Goal: Task Accomplishment & Management: Use online tool/utility

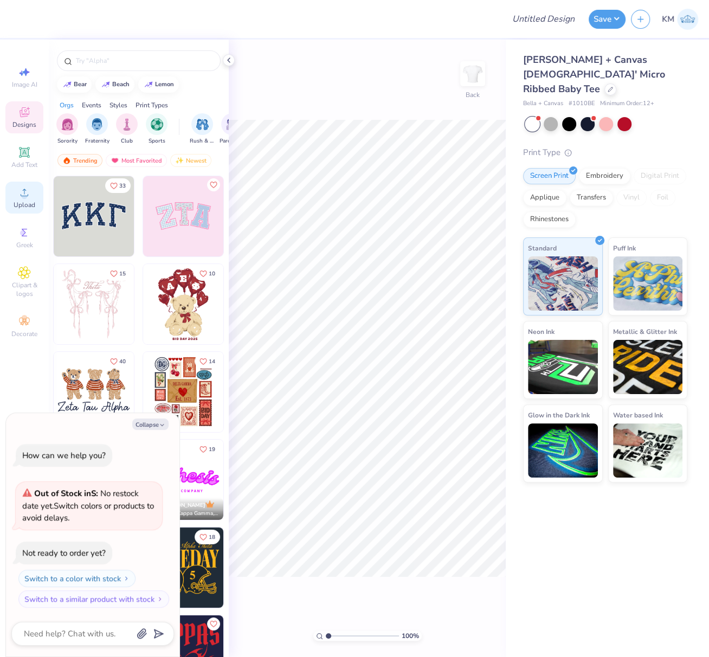
click at [24, 198] on circle at bounding box center [24, 196] width 6 height 6
click at [20, 199] on icon at bounding box center [24, 192] width 13 height 13
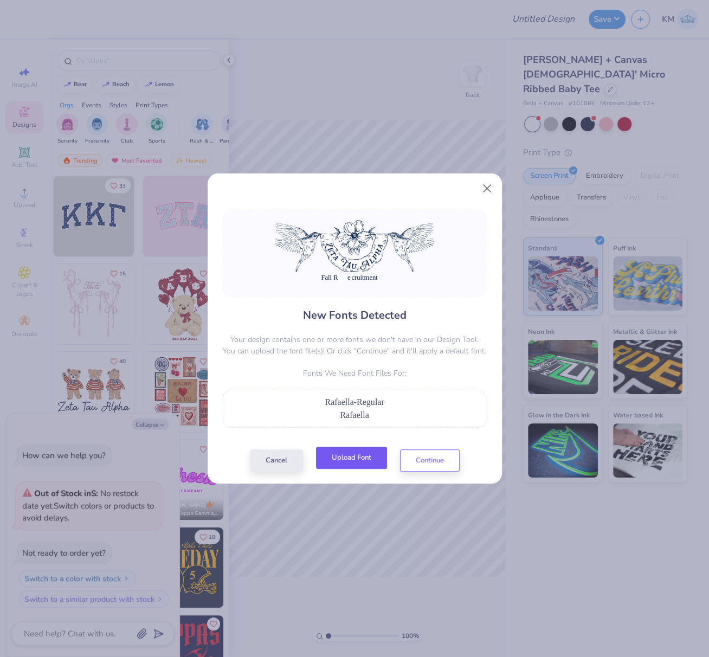
click at [356, 463] on button "Upload Font" at bounding box center [351, 457] width 71 height 22
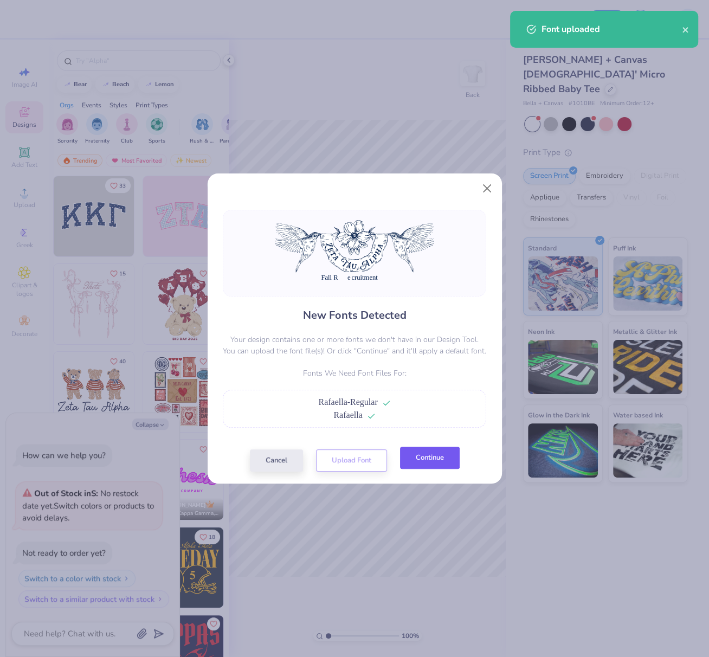
click at [433, 465] on button "Continue" at bounding box center [430, 457] width 60 height 22
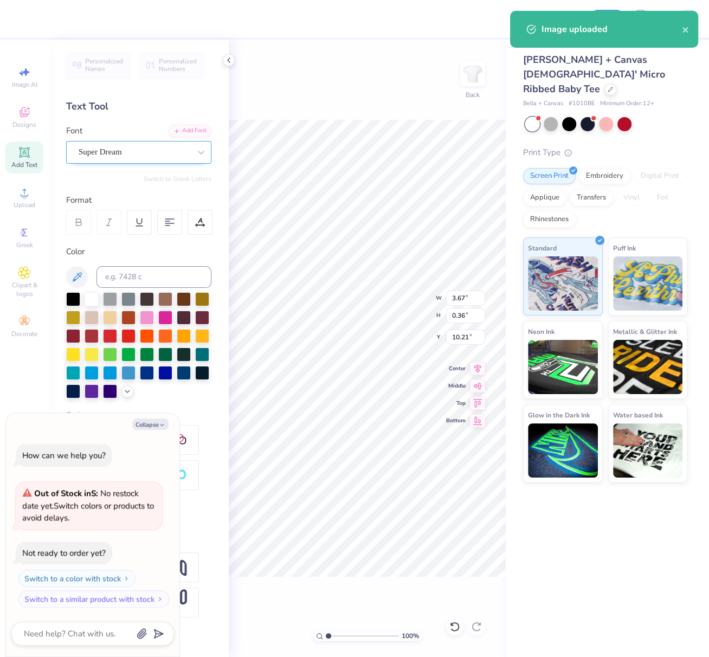
click at [138, 150] on div "Super Dream" at bounding box center [134, 152] width 114 height 17
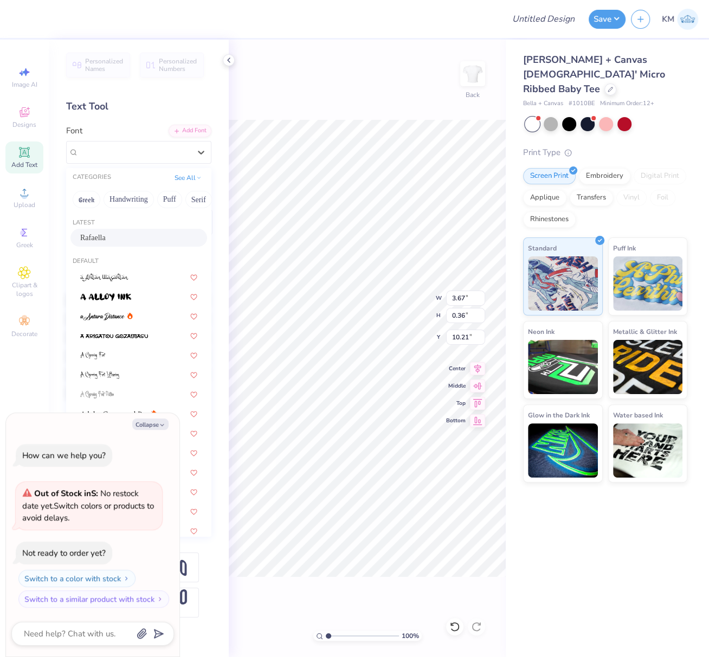
click at [106, 237] on span "Rafaella" at bounding box center [92, 237] width 25 height 11
type textarea "x"
type input "4.56"
type input "0.61"
type input "10.12"
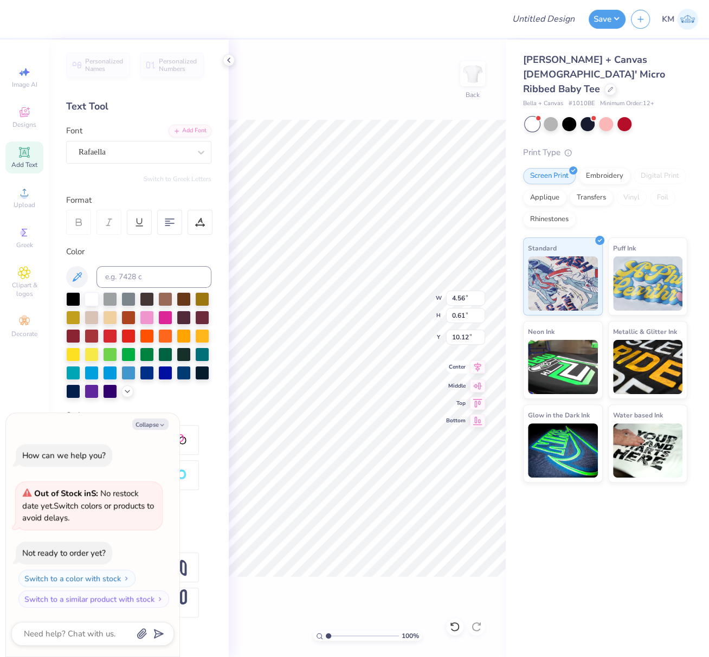
click at [477, 367] on icon at bounding box center [477, 367] width 7 height 9
click at [477, 366] on icon at bounding box center [477, 367] width 7 height 9
drag, startPoint x: 480, startPoint y: 366, endPoint x: 474, endPoint y: 370, distance: 7.8
click at [480, 366] on icon at bounding box center [477, 367] width 7 height 9
type textarea "x"
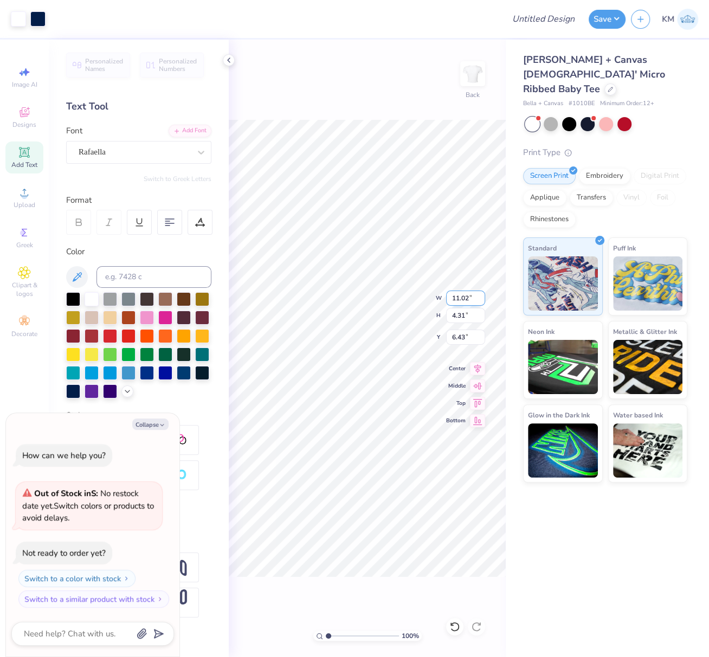
drag, startPoint x: 451, startPoint y: 298, endPoint x: 477, endPoint y: 299, distance: 25.5
click at [473, 298] on input "11.02" at bounding box center [465, 297] width 39 height 15
type input "10"
type textarea "x"
type input "10.00"
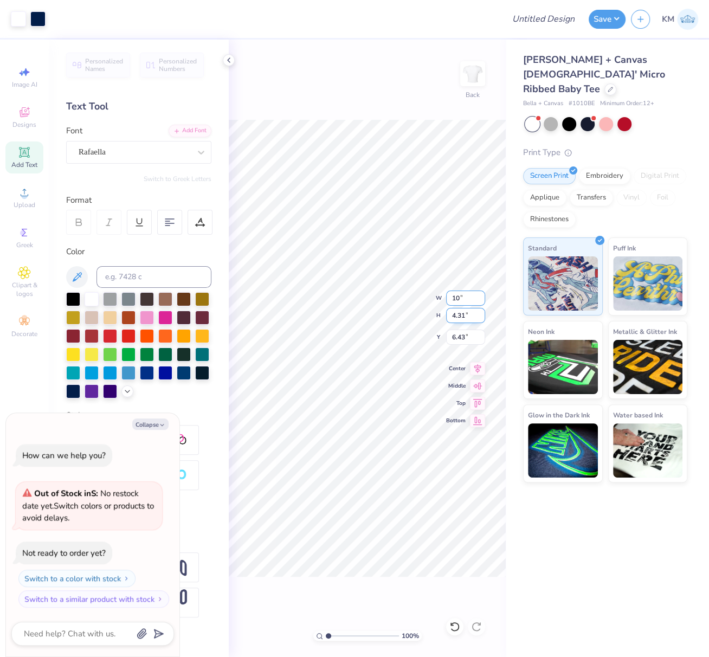
type input "3.91"
type input "6.63"
drag, startPoint x: 462, startPoint y: 296, endPoint x: 479, endPoint y: 297, distance: 16.8
click at [477, 296] on input "10.00" at bounding box center [465, 297] width 39 height 15
type input "9"
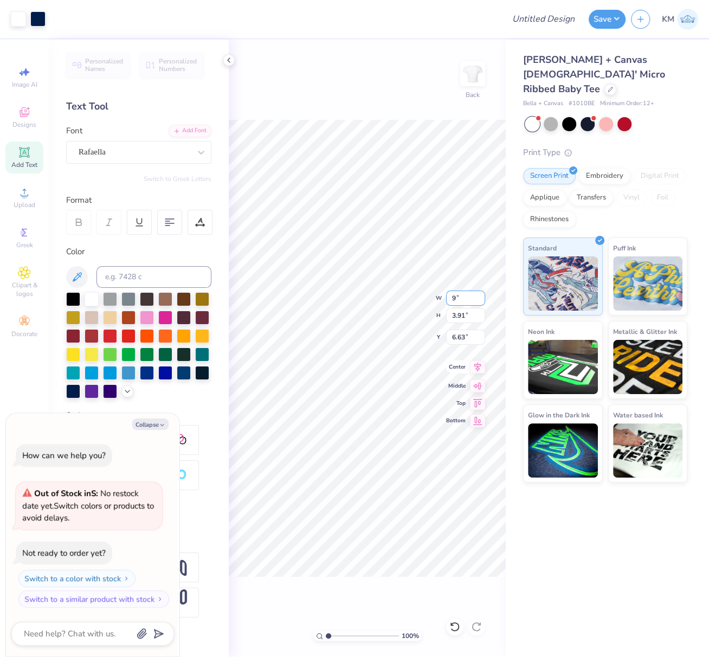
type textarea "x"
type input "9.00"
type input "3.52"
drag, startPoint x: 464, startPoint y: 336, endPoint x: 450, endPoint y: 337, distance: 13.6
click at [450, 337] on input "6.82" at bounding box center [465, 336] width 39 height 15
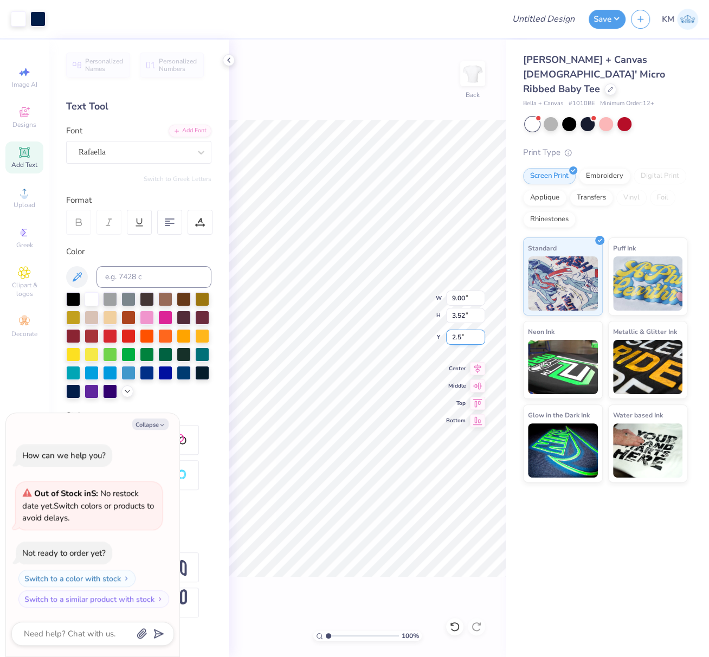
type input "2.5"
type textarea "x"
type input "2.50"
drag, startPoint x: 478, startPoint y: 366, endPoint x: 474, endPoint y: 372, distance: 7.1
click at [478, 366] on icon at bounding box center [477, 366] width 15 height 13
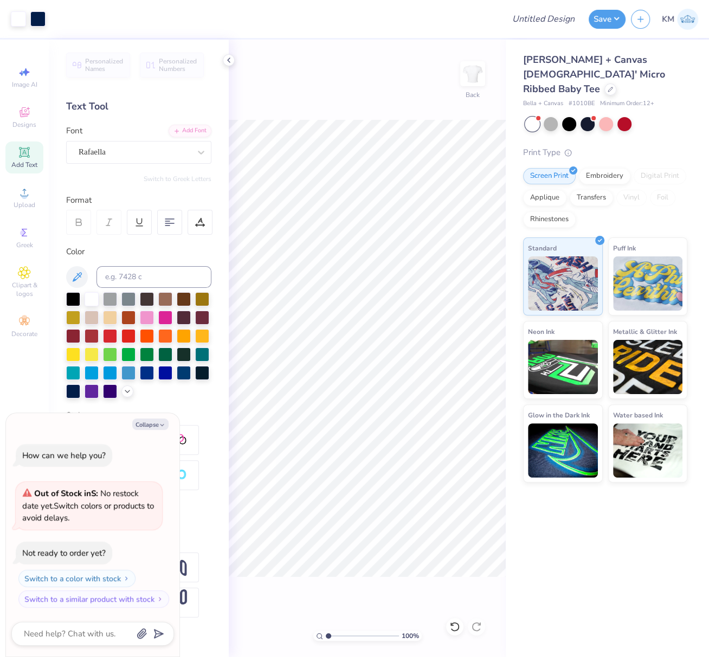
type textarea "x"
drag, startPoint x: 455, startPoint y: 297, endPoint x: 467, endPoint y: 300, distance: 11.6
click at [467, 298] on input "9.00" at bounding box center [465, 297] width 39 height 15
type input "10"
type textarea "x"
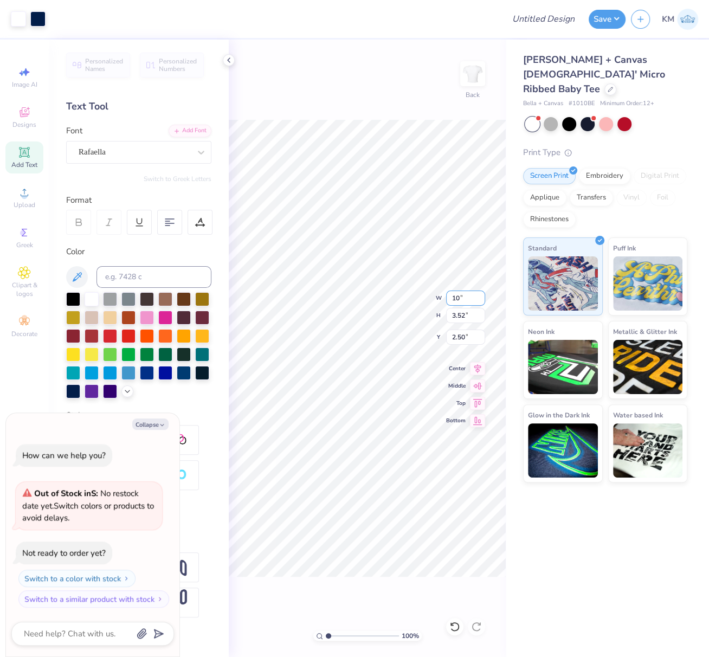
type input "10.00"
type input "3.91"
drag, startPoint x: 463, startPoint y: 336, endPoint x: 448, endPoint y: 335, distance: 15.7
click at [447, 336] on input "2.30" at bounding box center [465, 336] width 39 height 15
type input "2.5"
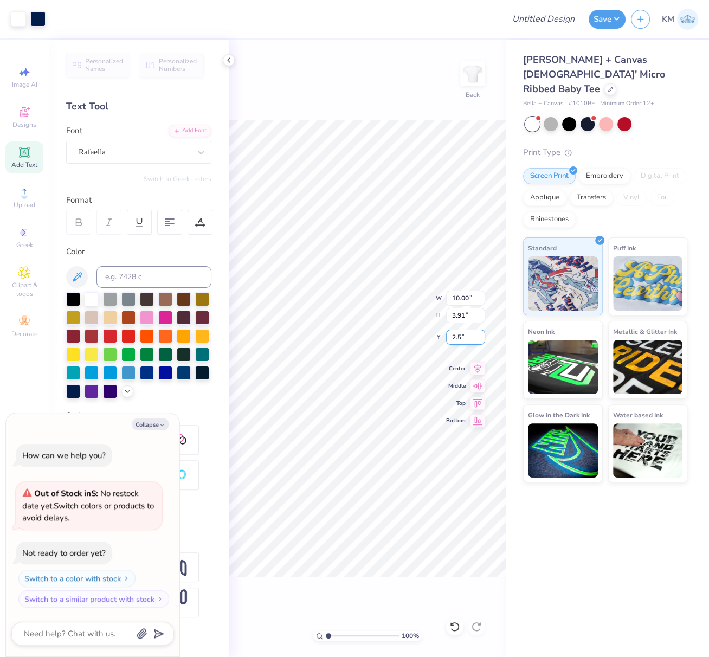
type textarea "x"
type input "2.50"
type textarea "x"
click at [540, 17] on input "Design Title" at bounding box center [556, 19] width 53 height 22
paste input "FPS239622"
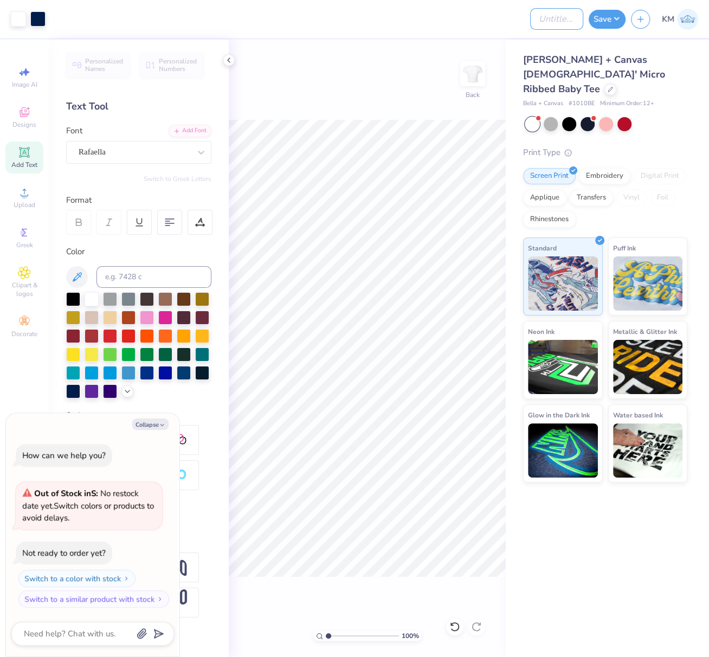
type input "FPS239622"
type textarea "x"
type input "FPS239622"
click at [615, 18] on button "Save" at bounding box center [606, 17] width 37 height 19
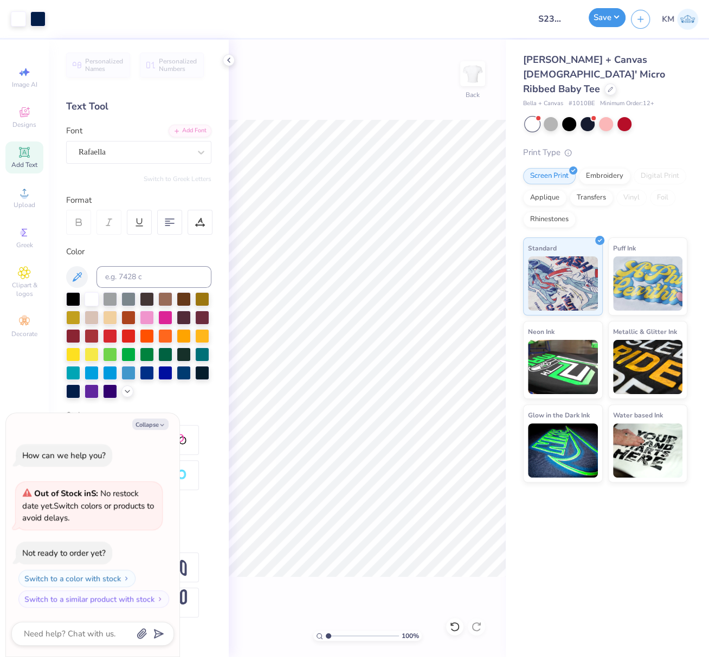
type textarea "x"
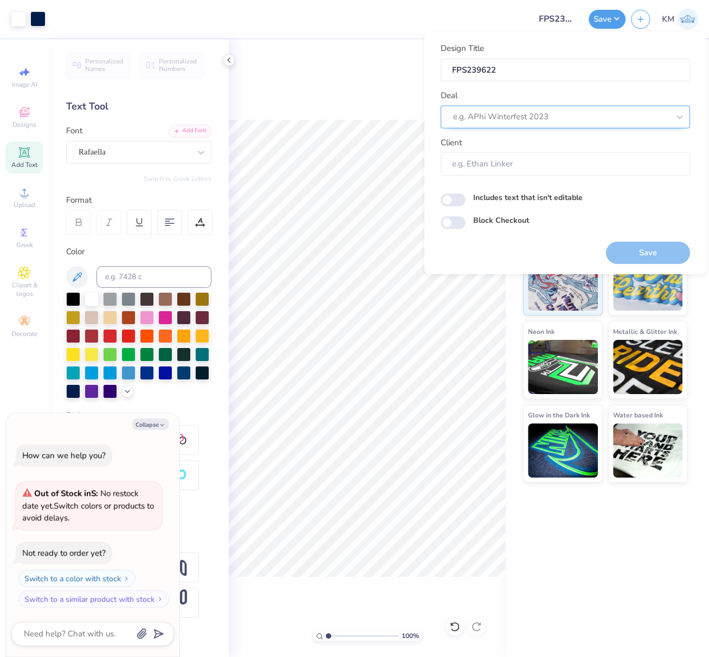
click at [530, 117] on div at bounding box center [561, 116] width 216 height 15
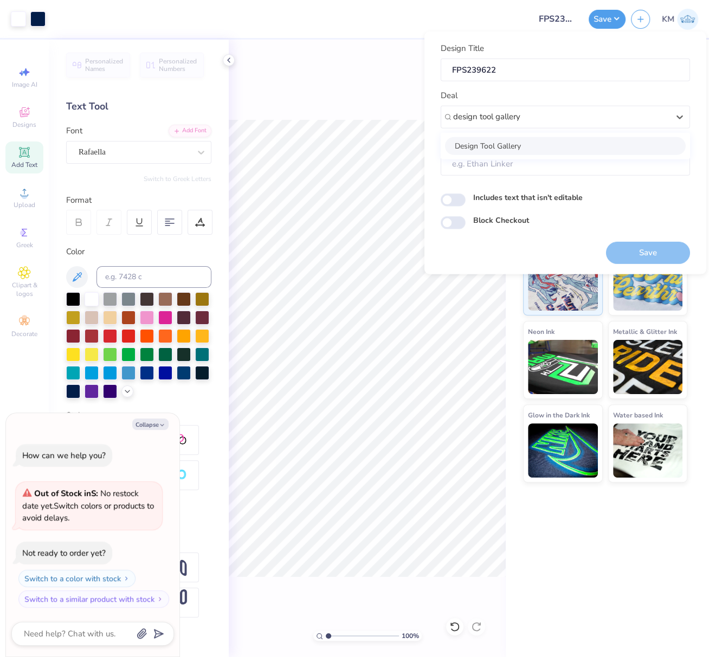
click at [526, 145] on div "Design Tool Gallery" at bounding box center [565, 146] width 241 height 18
type input "design tool gallery"
type textarea "x"
type input "Design Tool Gallery User"
click at [657, 249] on button "Save" at bounding box center [648, 252] width 84 height 22
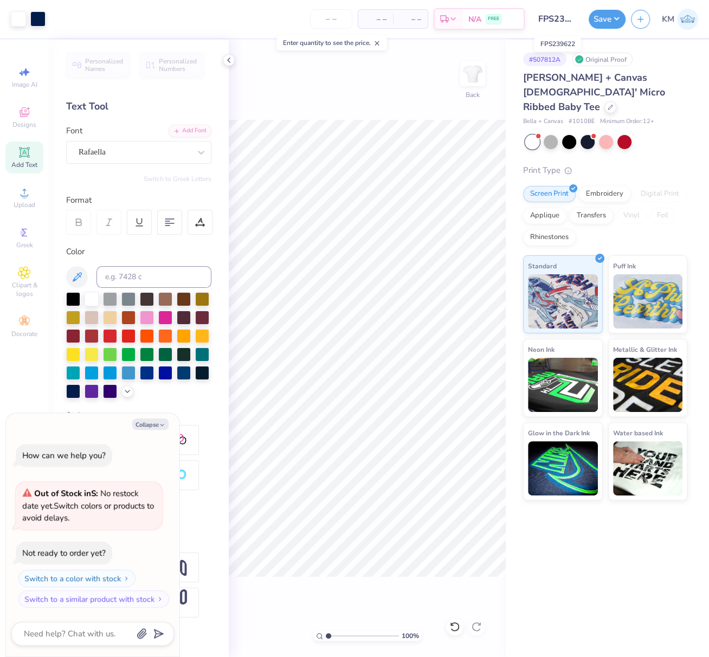
scroll to position [0, 10]
drag, startPoint x: 538, startPoint y: 19, endPoint x: 570, endPoint y: 23, distance: 32.2
click at [578, 24] on input "FPS239622" at bounding box center [556, 19] width 53 height 22
click at [608, 16] on button "Save" at bounding box center [606, 17] width 37 height 19
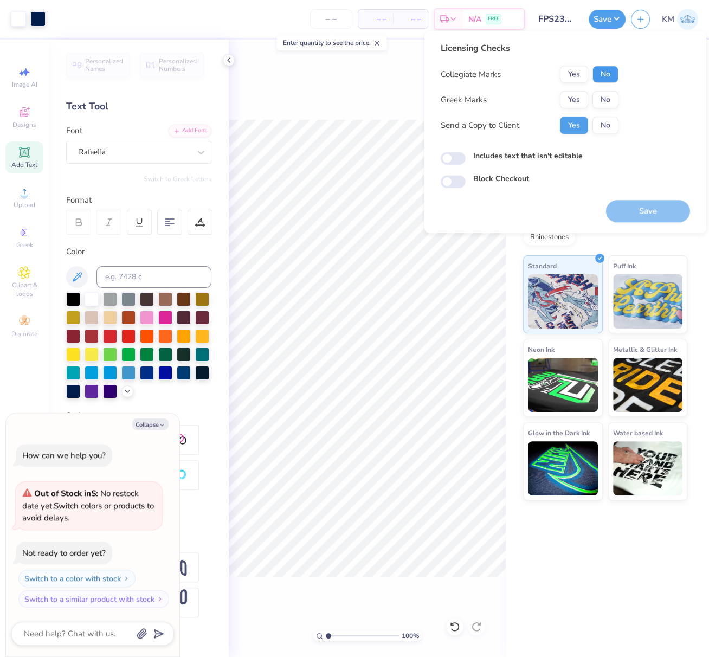
click at [605, 75] on button "No" at bounding box center [605, 74] width 26 height 17
click at [583, 95] on button "Yes" at bounding box center [574, 99] width 28 height 17
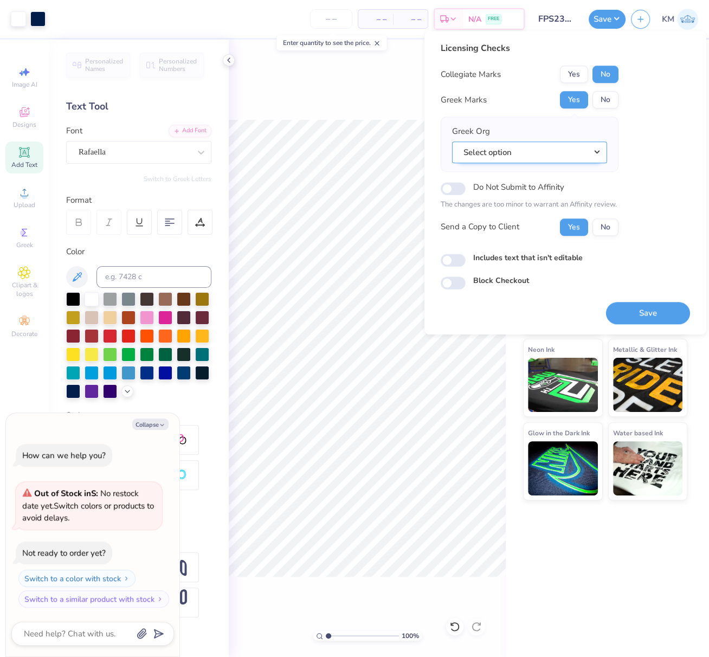
drag, startPoint x: 597, startPoint y: 148, endPoint x: 596, endPoint y: 158, distance: 9.9
click at [597, 150] on button "Select option" at bounding box center [529, 152] width 155 height 22
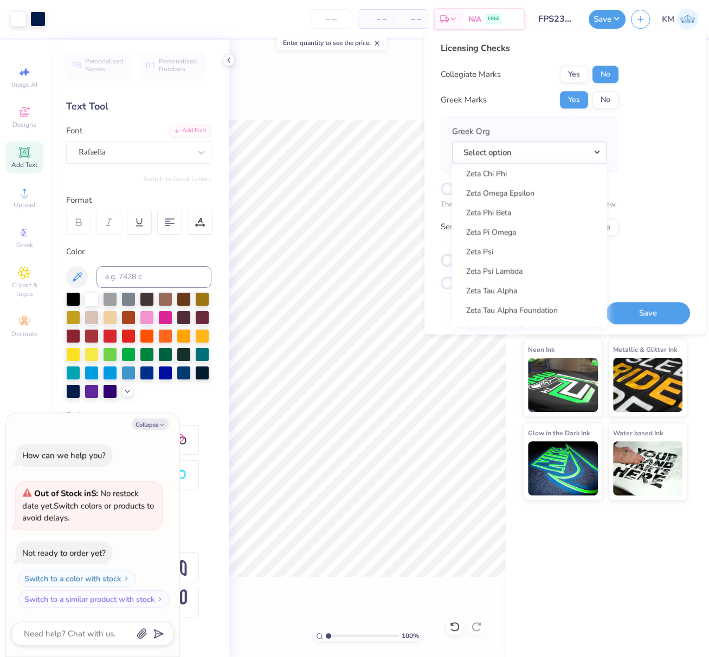
scroll to position [8467, 0]
click at [517, 271] on link "Zeta Tau Alpha" at bounding box center [529, 274] width 146 height 18
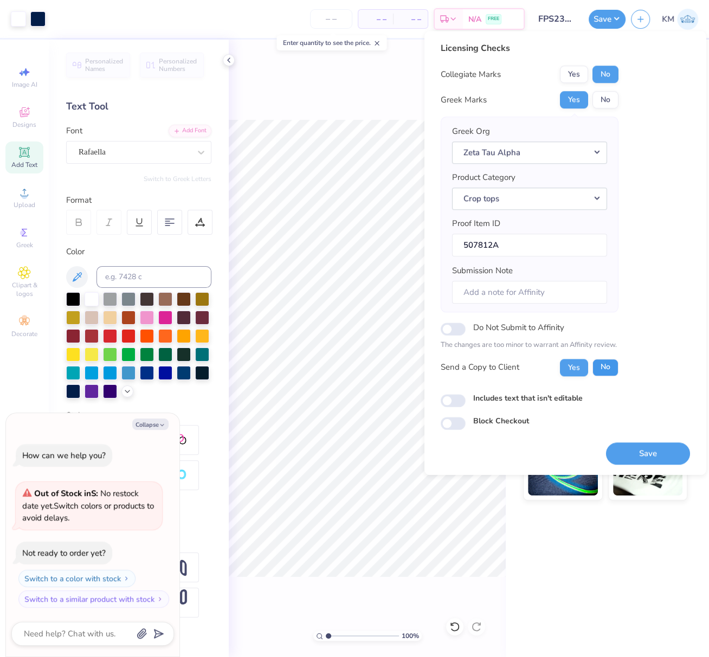
click at [610, 359] on button "No" at bounding box center [605, 367] width 26 height 17
click at [670, 447] on button "Save" at bounding box center [648, 453] width 84 height 22
type textarea "x"
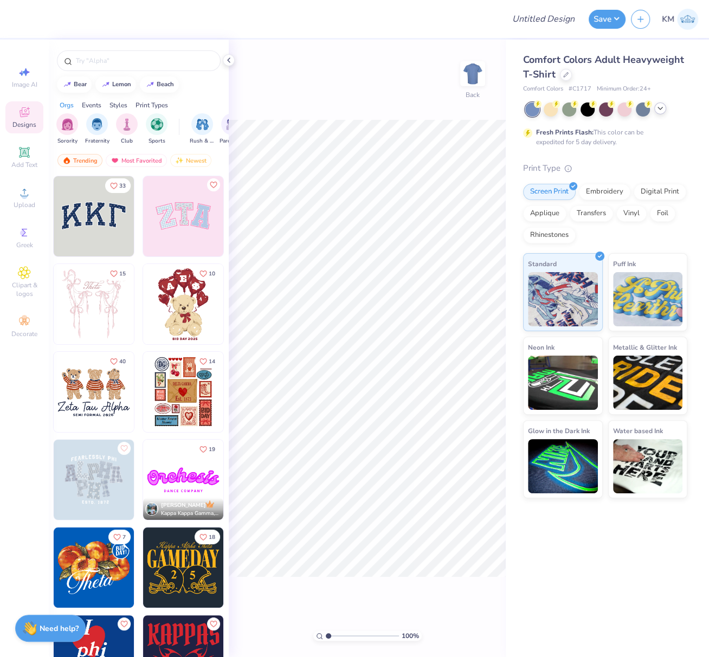
click at [658, 107] on icon at bounding box center [660, 108] width 9 height 9
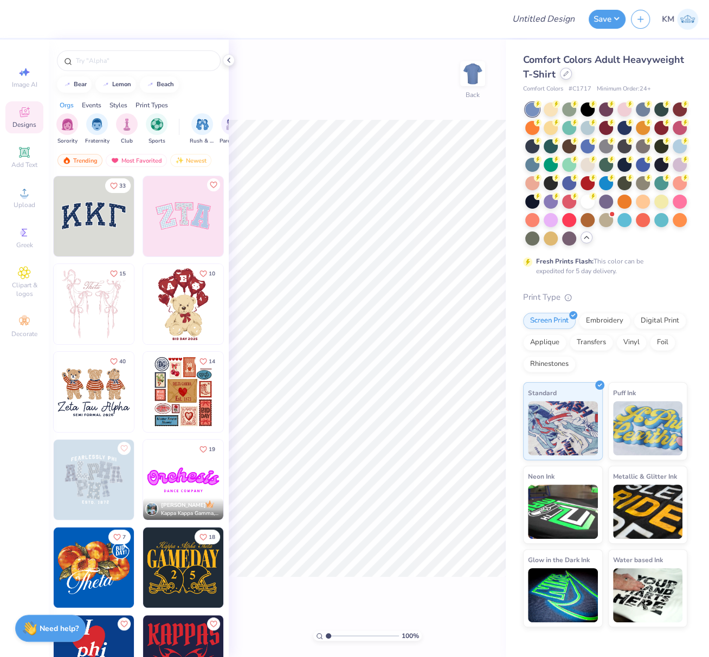
click at [561, 77] on div at bounding box center [566, 74] width 12 height 12
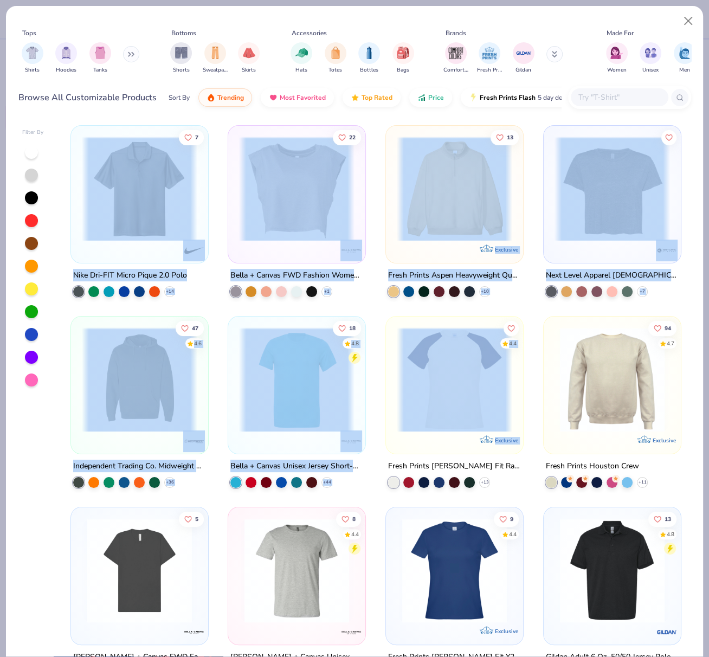
drag, startPoint x: 474, startPoint y: 296, endPoint x: 480, endPoint y: 457, distance: 160.5
click at [688, 19] on button "Close" at bounding box center [688, 21] width 21 height 21
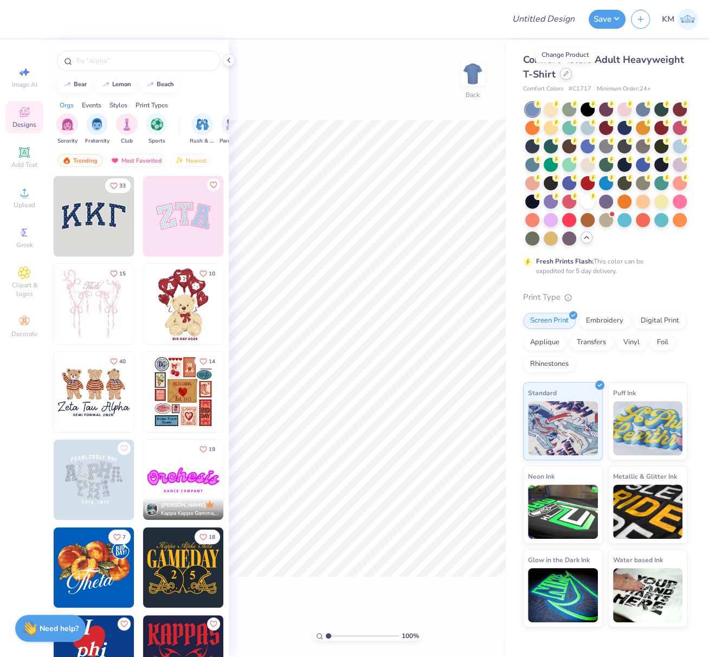
click at [566, 73] on icon at bounding box center [565, 73] width 5 height 5
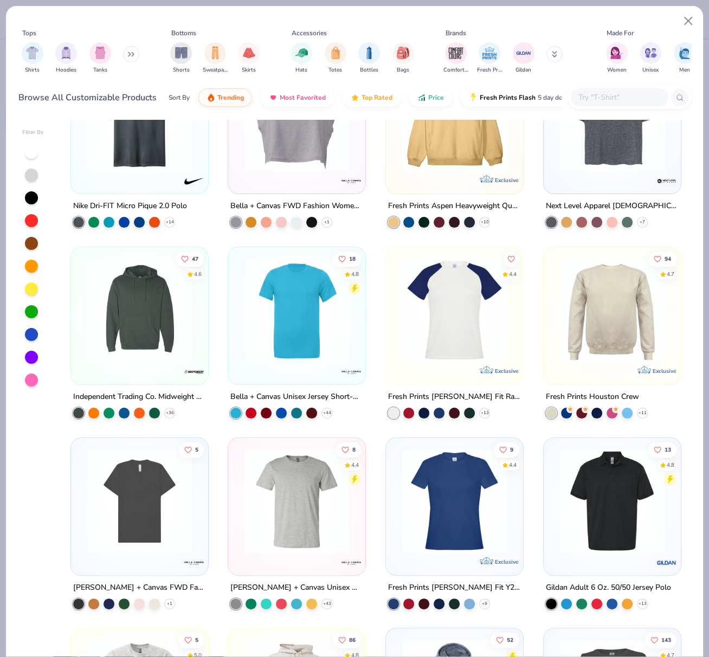
scroll to position [79, 0]
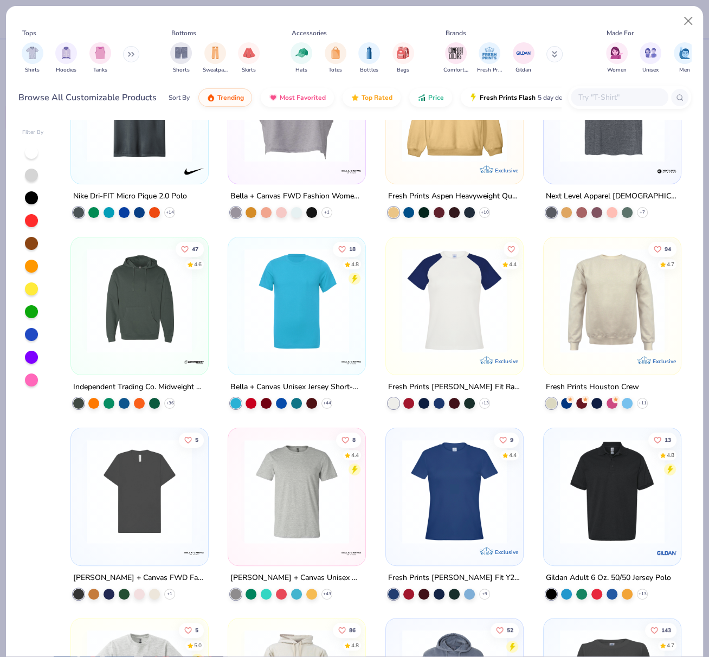
click at [600, 280] on img at bounding box center [611, 300] width 115 height 105
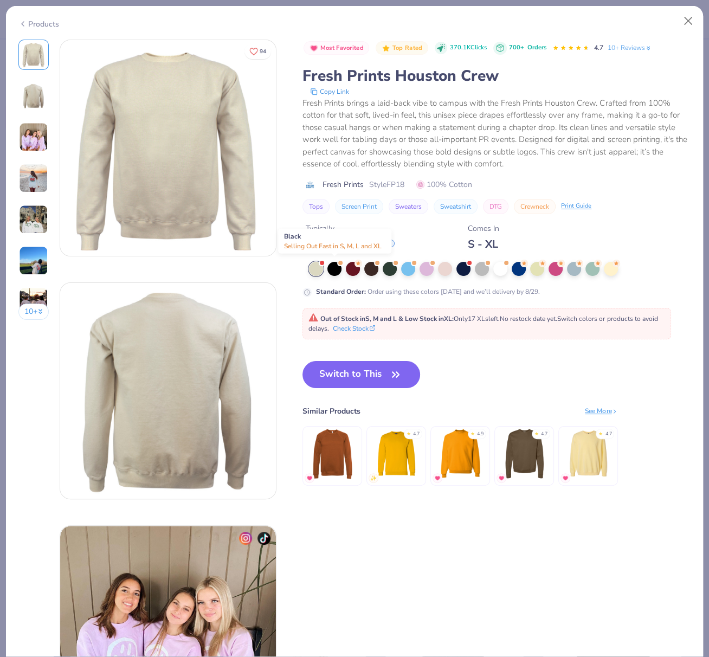
click at [334, 267] on div at bounding box center [334, 269] width 14 height 14
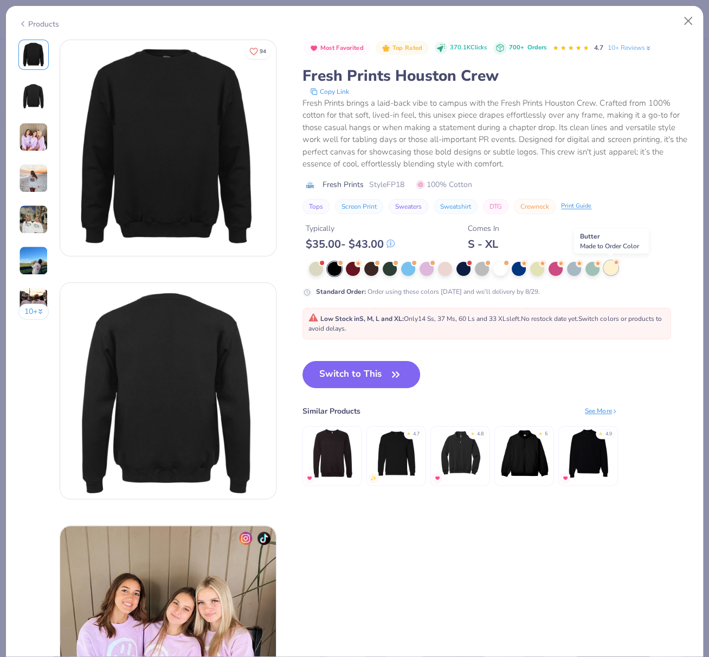
click at [613, 268] on div at bounding box center [611, 268] width 14 height 14
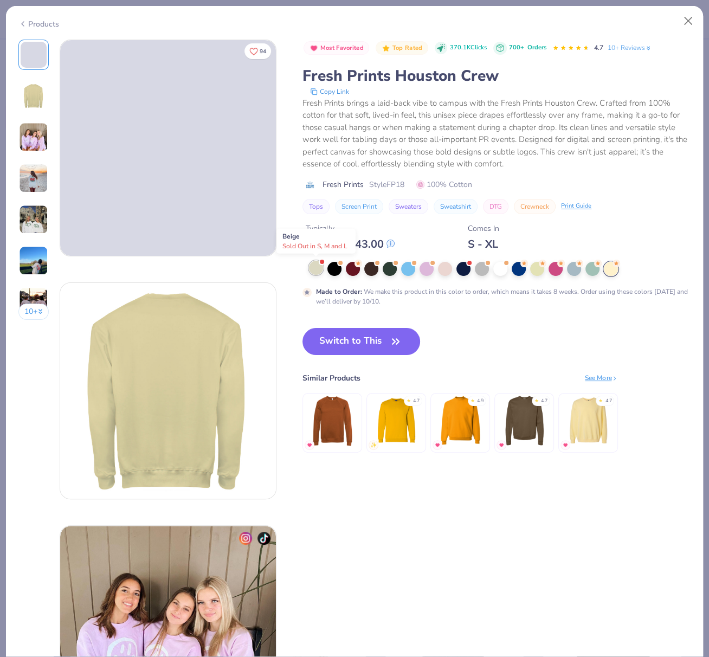
click at [316, 267] on div at bounding box center [316, 268] width 14 height 14
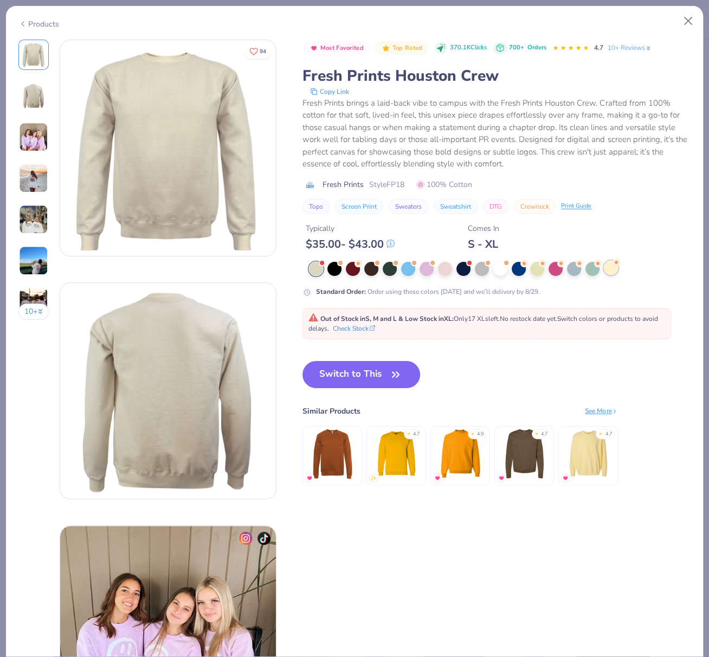
click at [612, 268] on div at bounding box center [611, 268] width 14 height 14
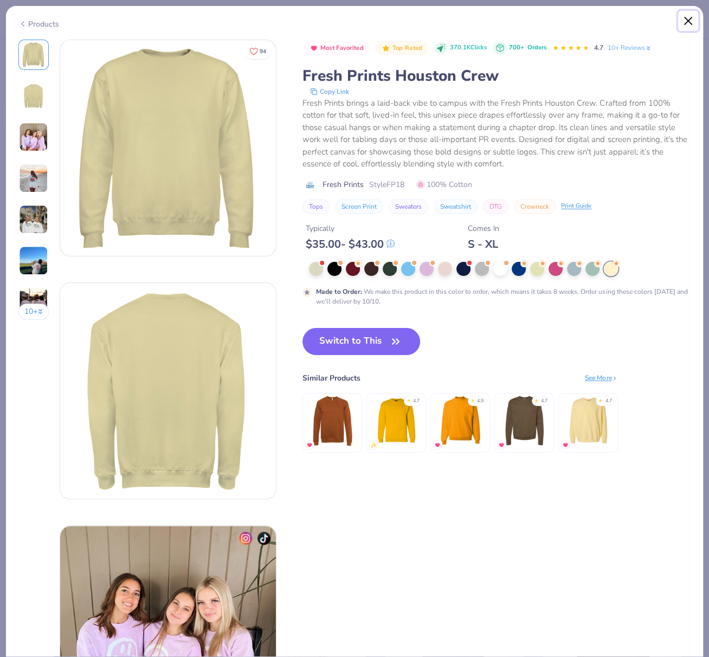
click at [689, 18] on button "Close" at bounding box center [688, 21] width 21 height 21
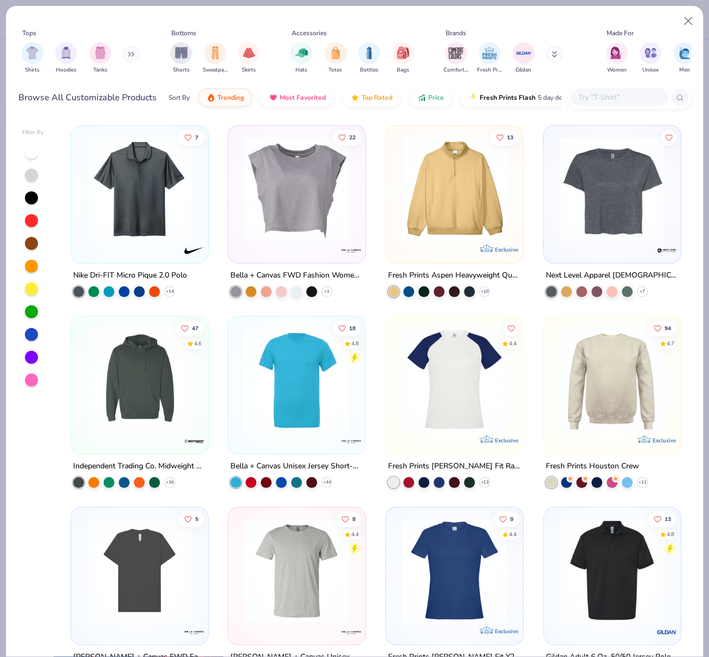
click at [285, 381] on img at bounding box center [296, 379] width 115 height 105
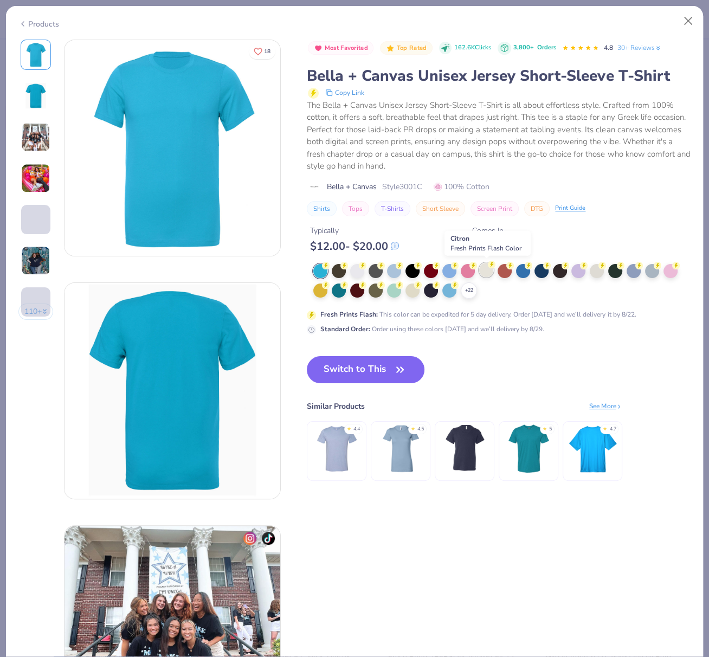
click at [486, 270] on div at bounding box center [486, 270] width 14 height 14
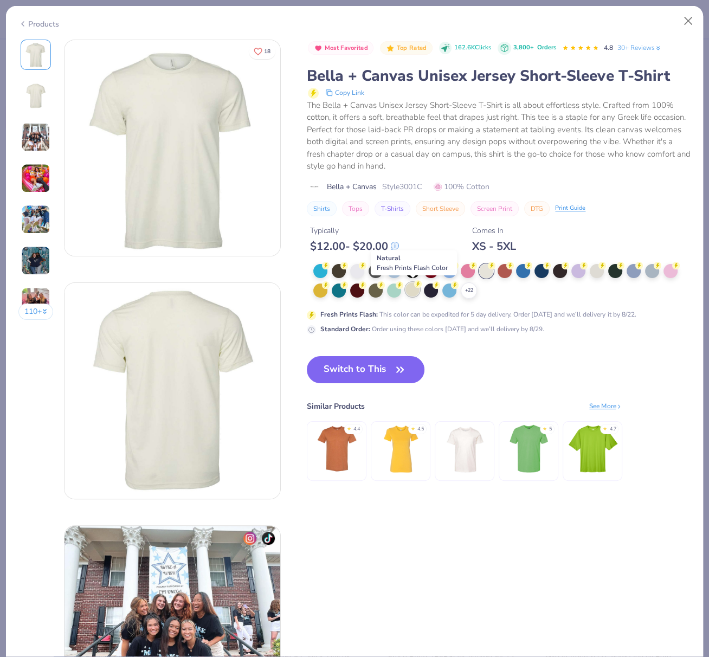
click at [414, 293] on div at bounding box center [412, 289] width 14 height 14
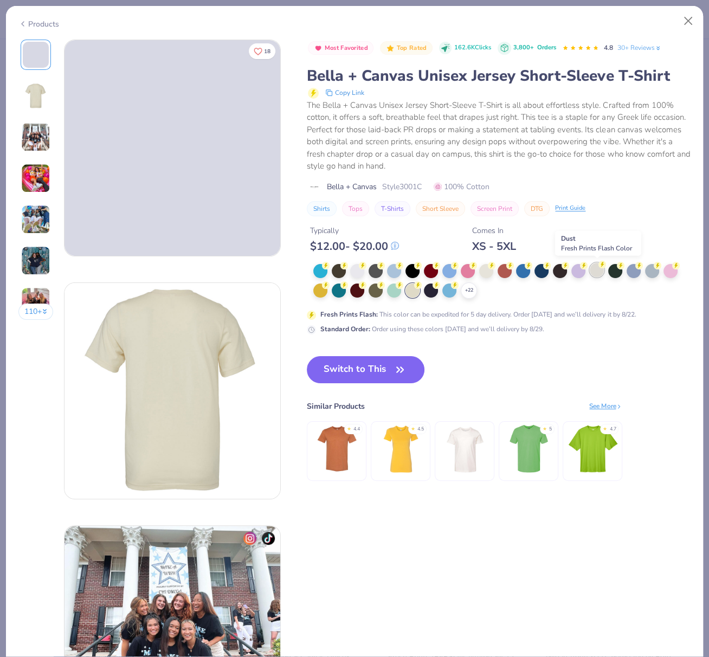
click at [597, 268] on div at bounding box center [597, 270] width 14 height 14
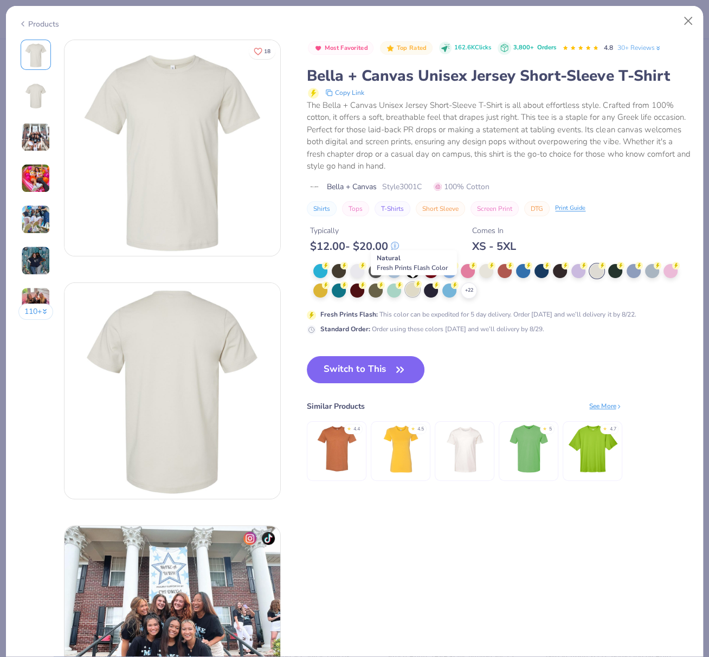
click at [411, 288] on div at bounding box center [412, 289] width 14 height 14
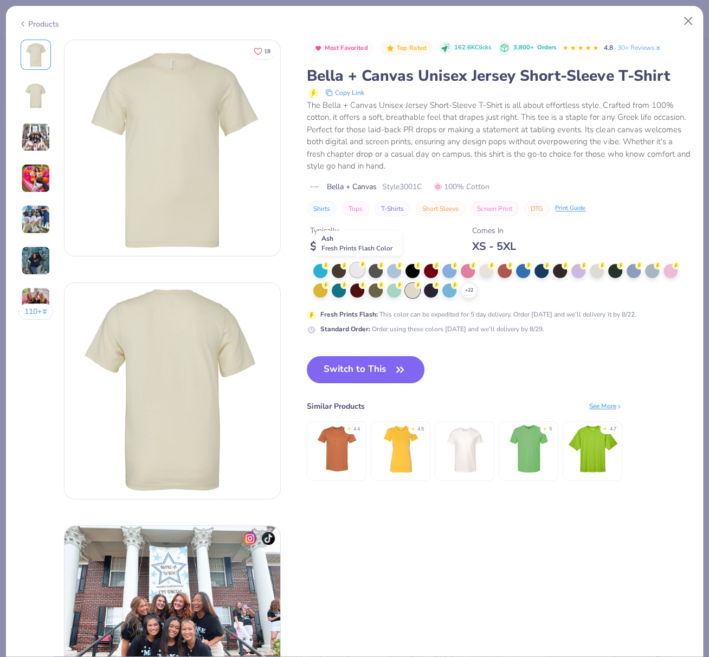
click at [358, 269] on div at bounding box center [357, 270] width 14 height 14
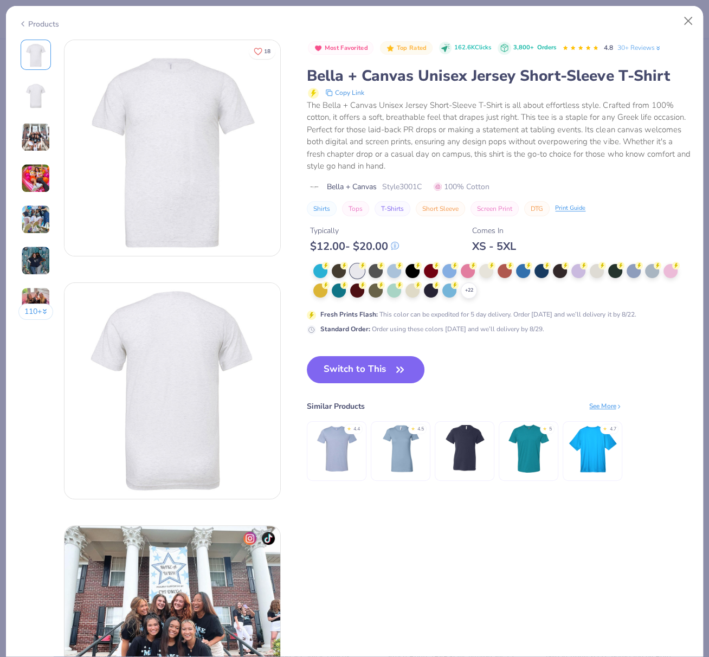
drag, startPoint x: 361, startPoint y: 375, endPoint x: 627, endPoint y: 652, distance: 384.8
click at [361, 376] on button "Switch to This" at bounding box center [366, 369] width 118 height 27
